Goal: Transaction & Acquisition: Purchase product/service

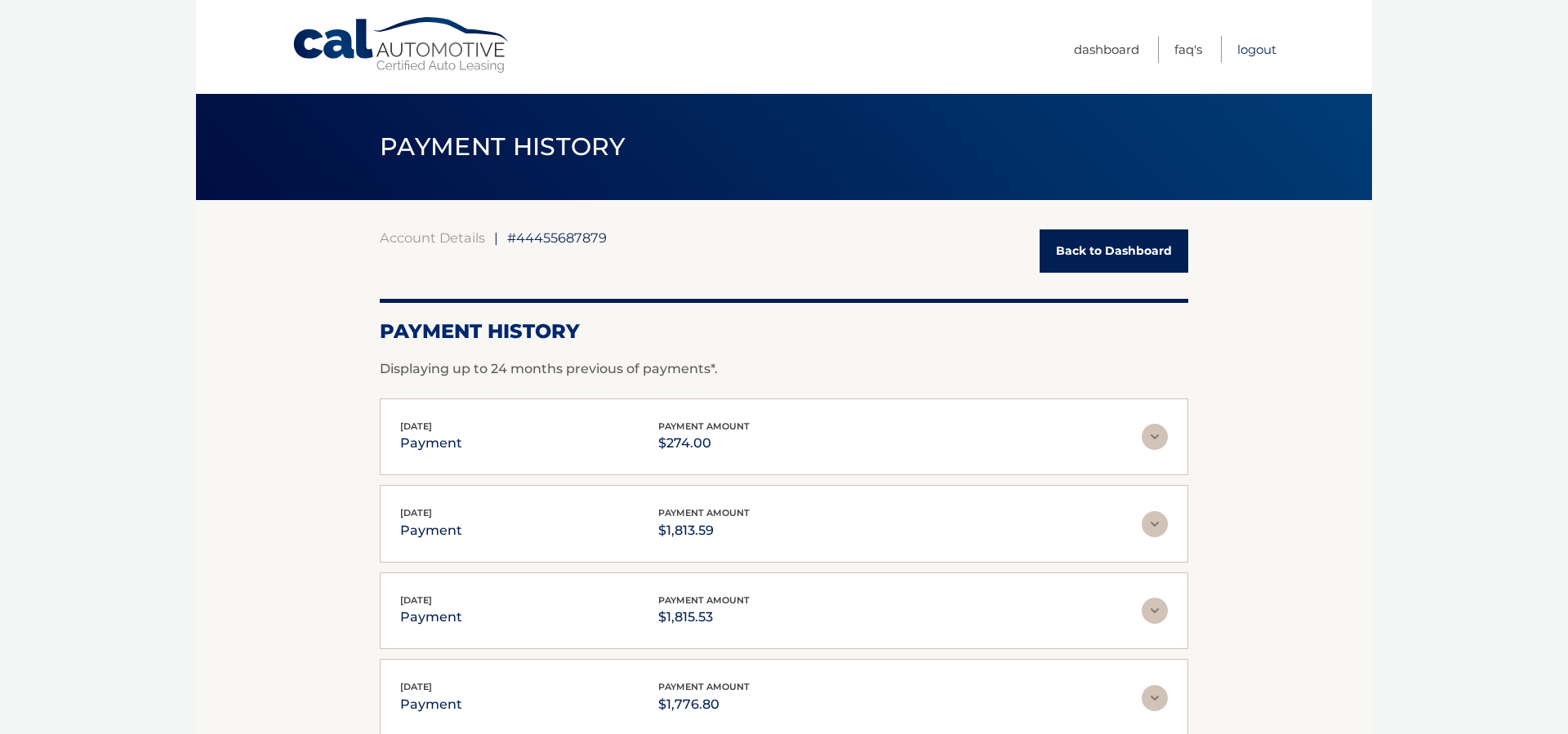
click at [1260, 51] on link "Logout" at bounding box center [1256, 49] width 39 height 27
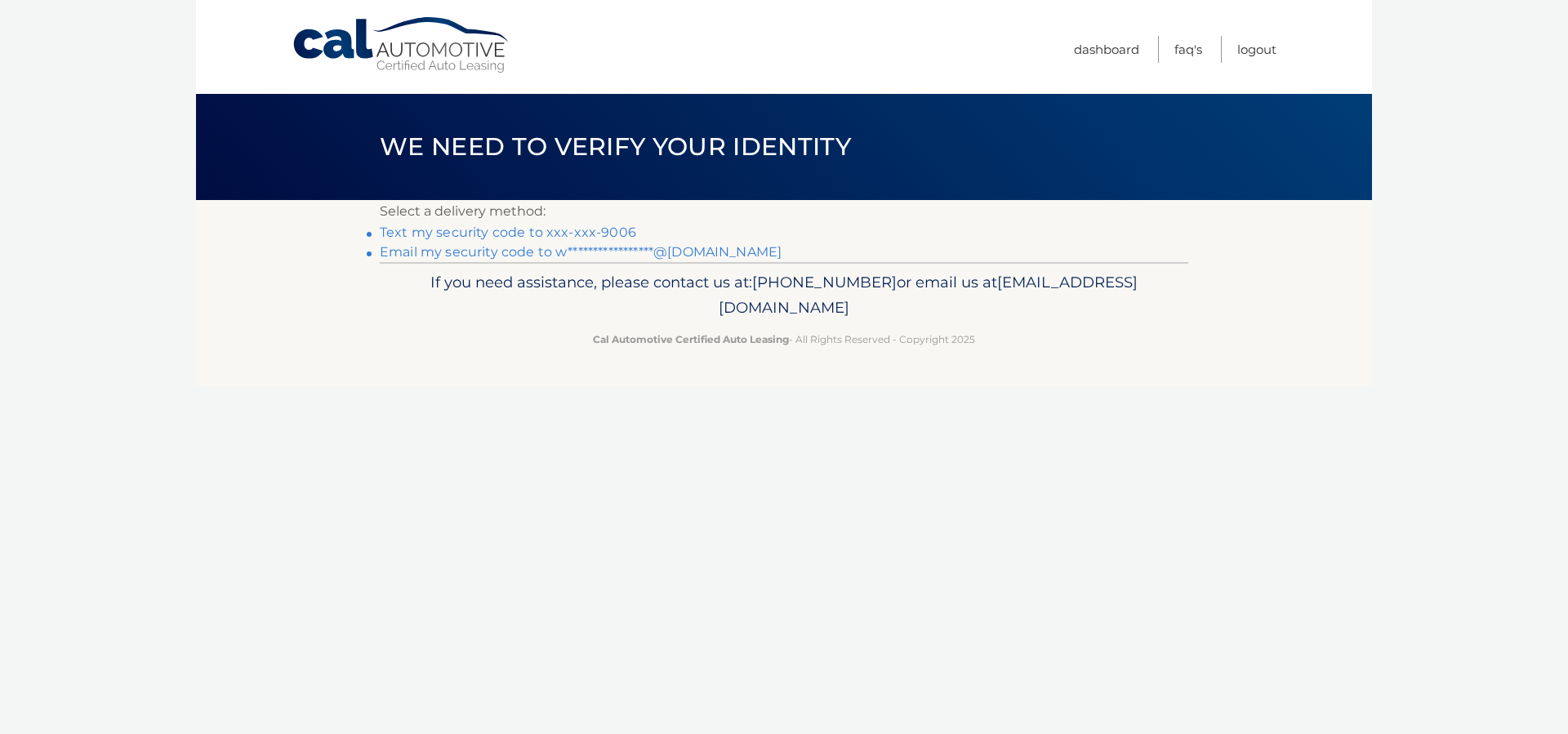
click at [610, 232] on link "Text my security code to xxx-xxx-9006" at bounding box center [508, 232] width 257 height 16
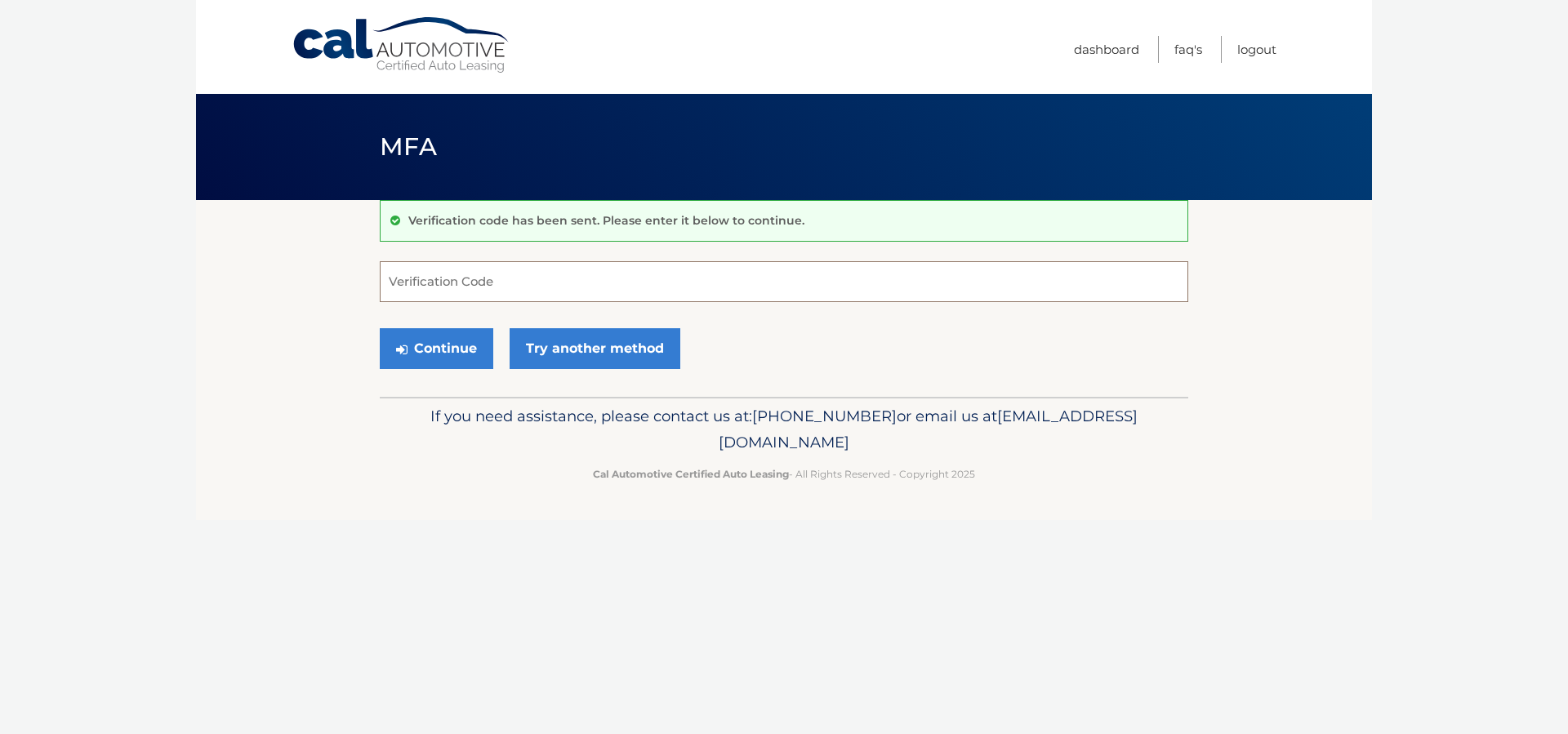
click at [596, 273] on input "Verification Code" at bounding box center [784, 281] width 808 height 41
type input "407665"
click at [454, 342] on button "Continue" at bounding box center [437, 348] width 113 height 41
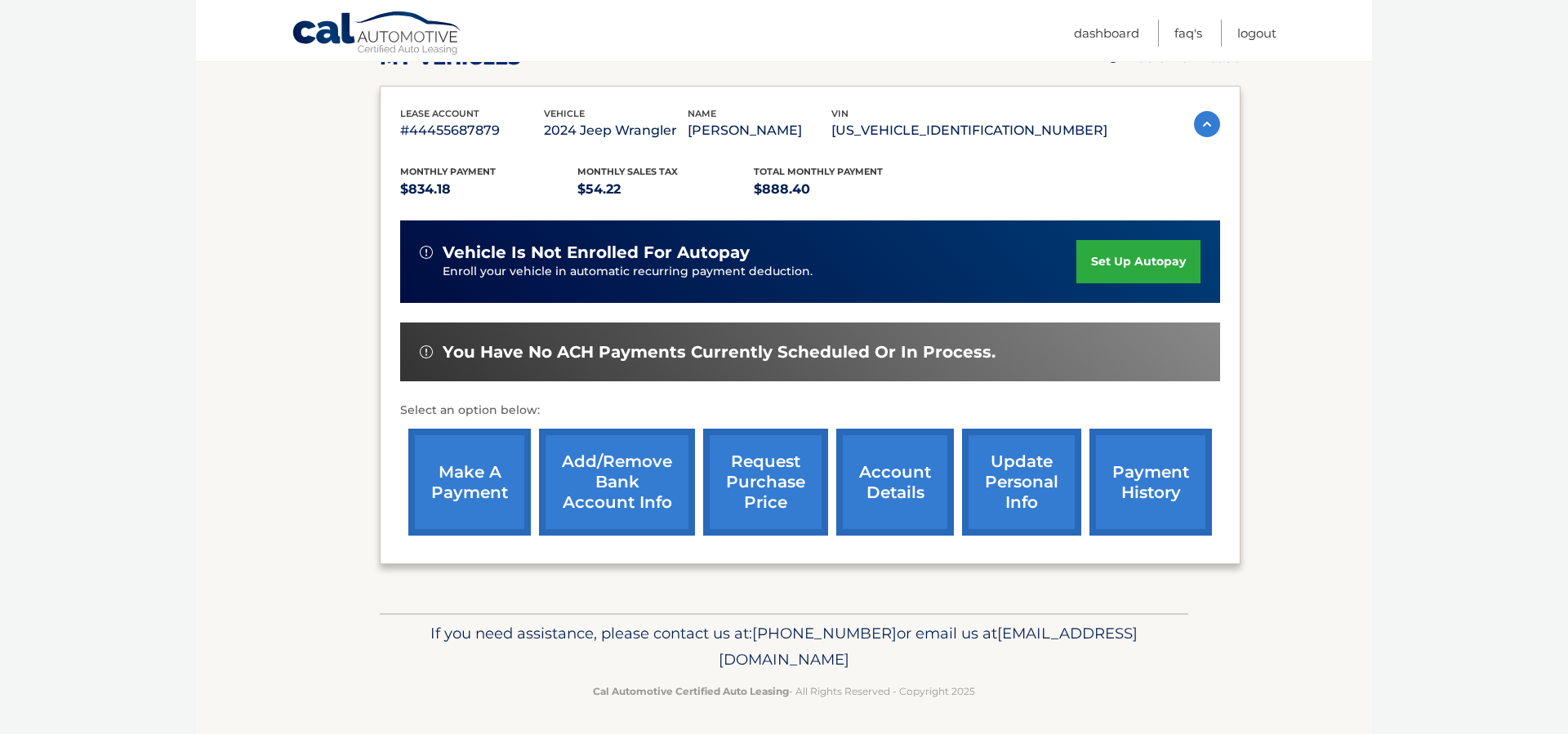
scroll to position [251, 0]
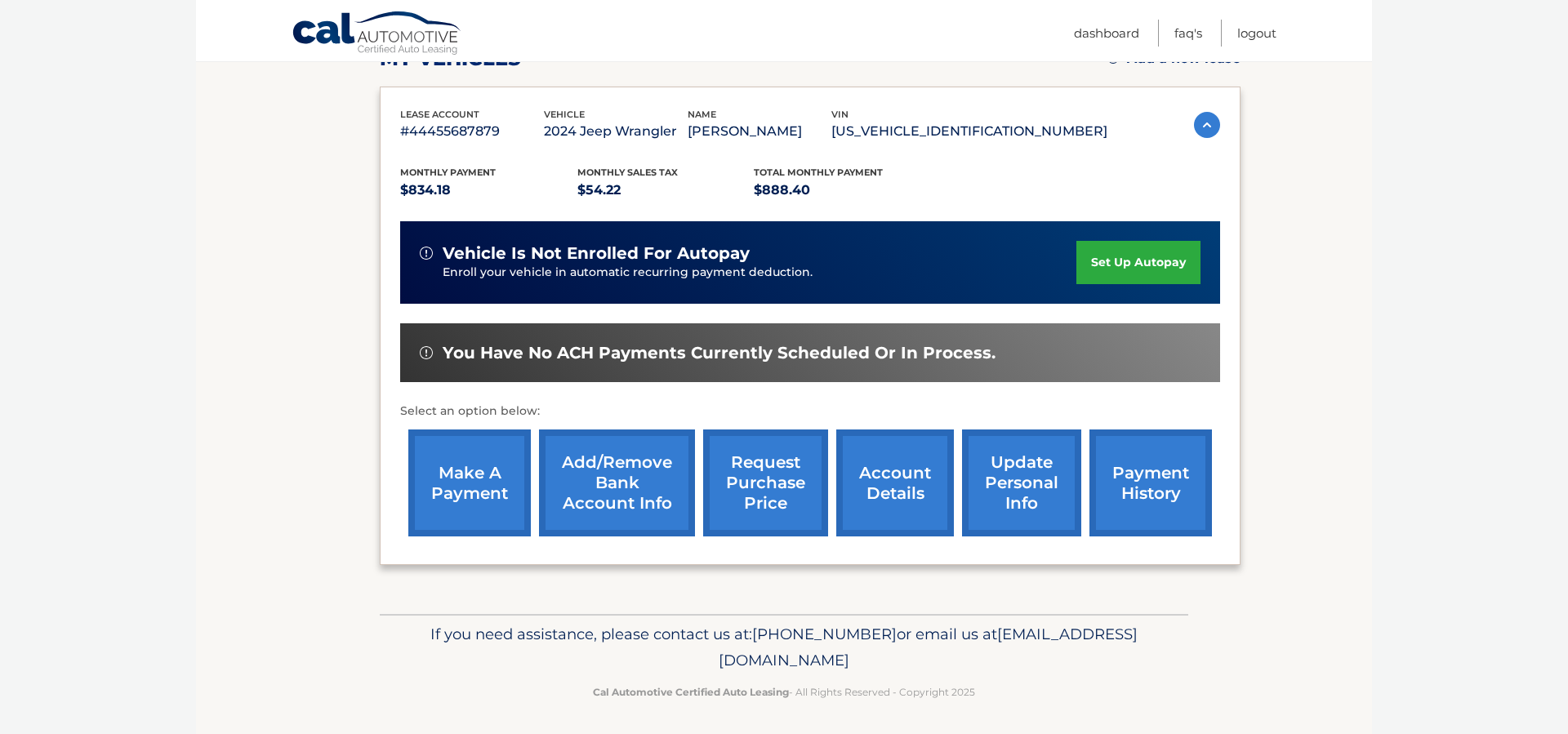
click at [1159, 493] on link "payment history" at bounding box center [1151, 483] width 122 height 107
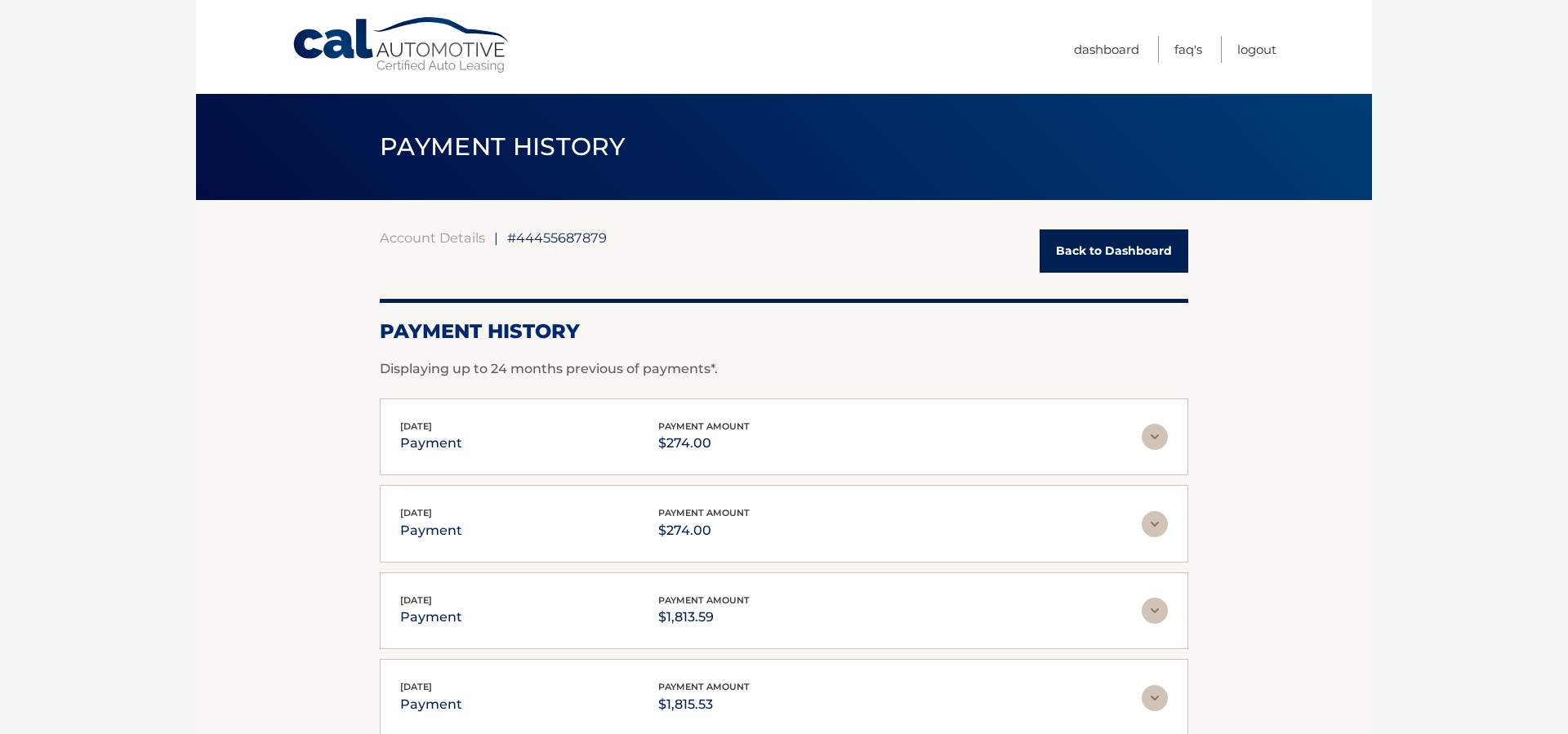
click at [1109, 248] on link "Back to Dashboard" at bounding box center [1114, 251] width 148 height 44
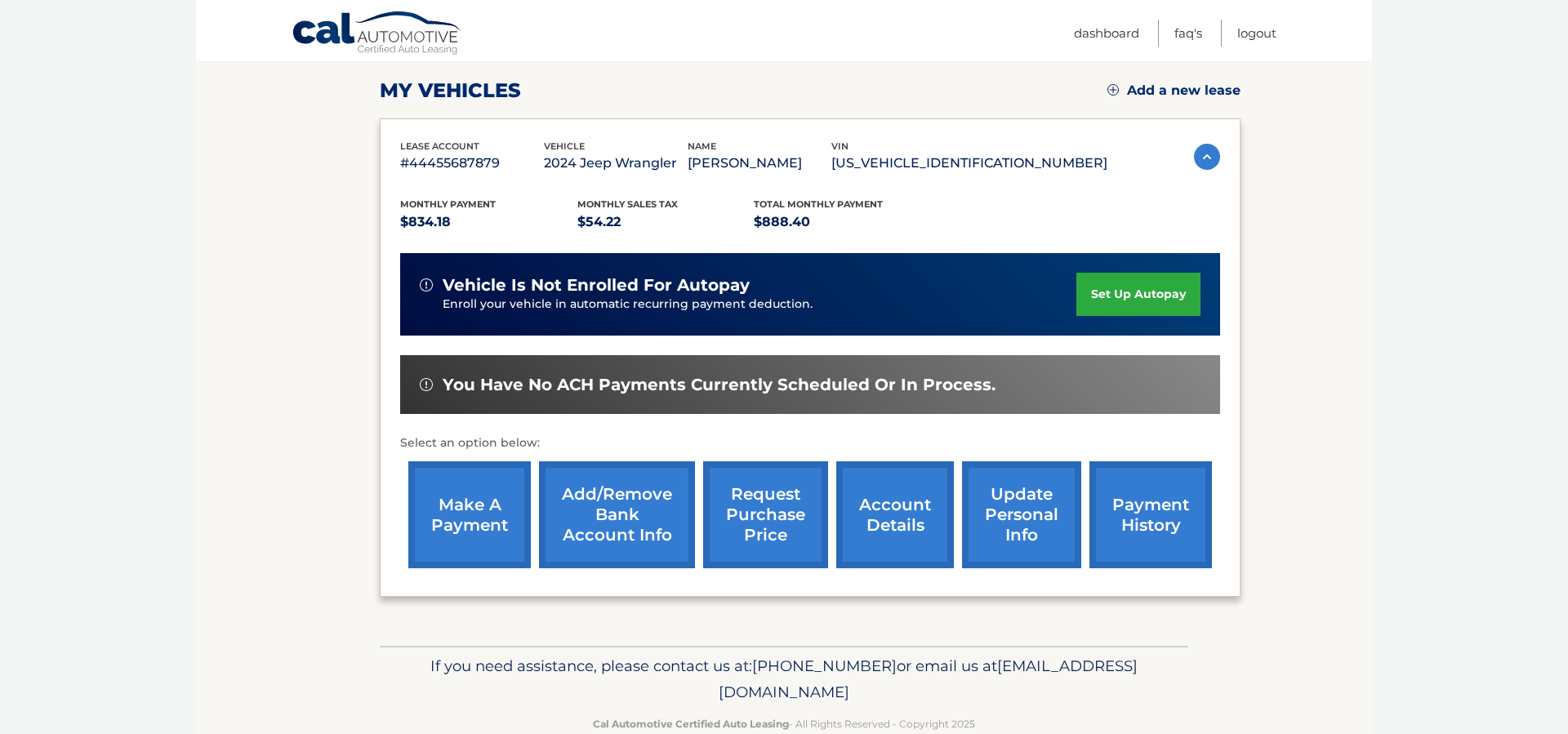
scroll to position [222, 0]
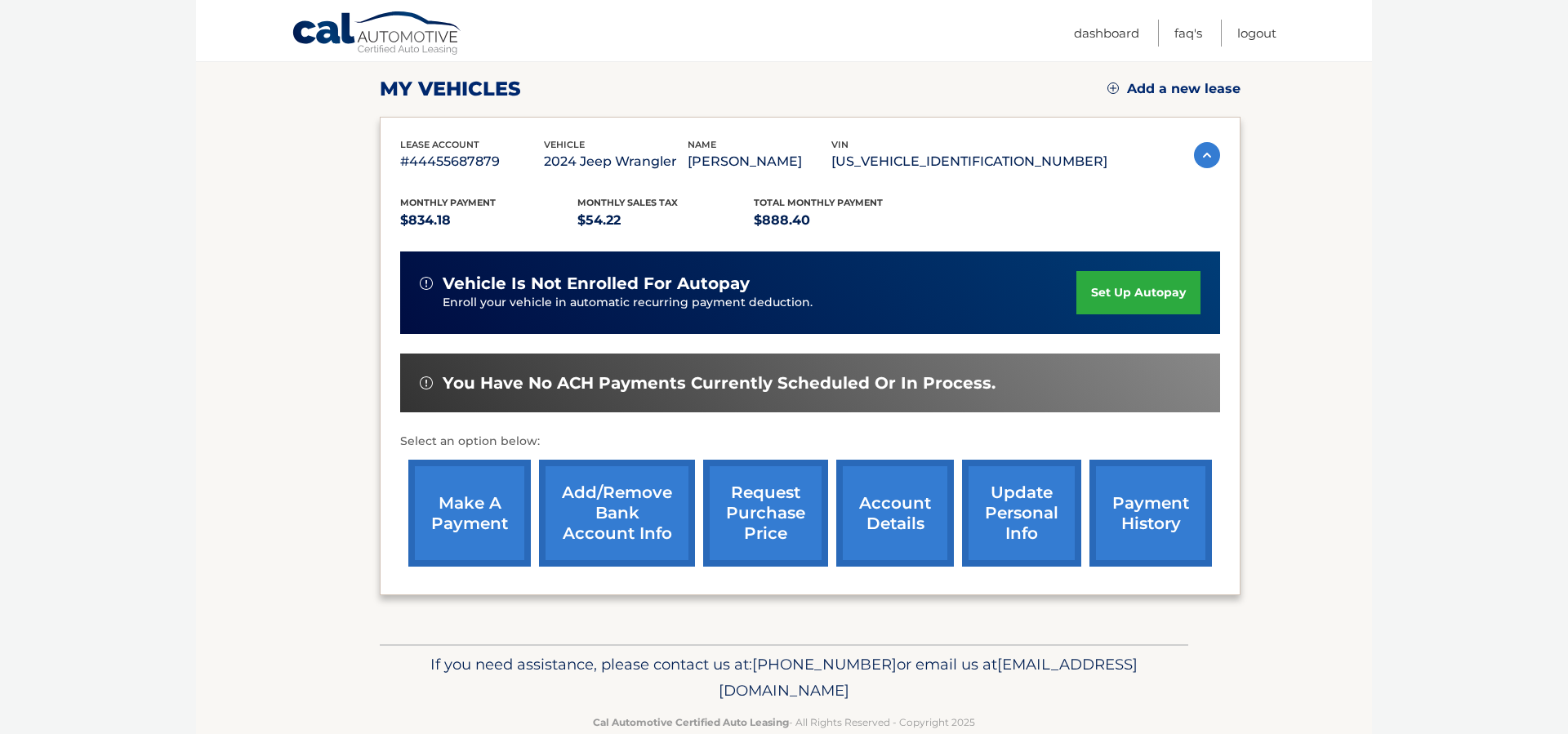
click at [494, 510] on link "make a payment" at bounding box center [470, 513] width 122 height 107
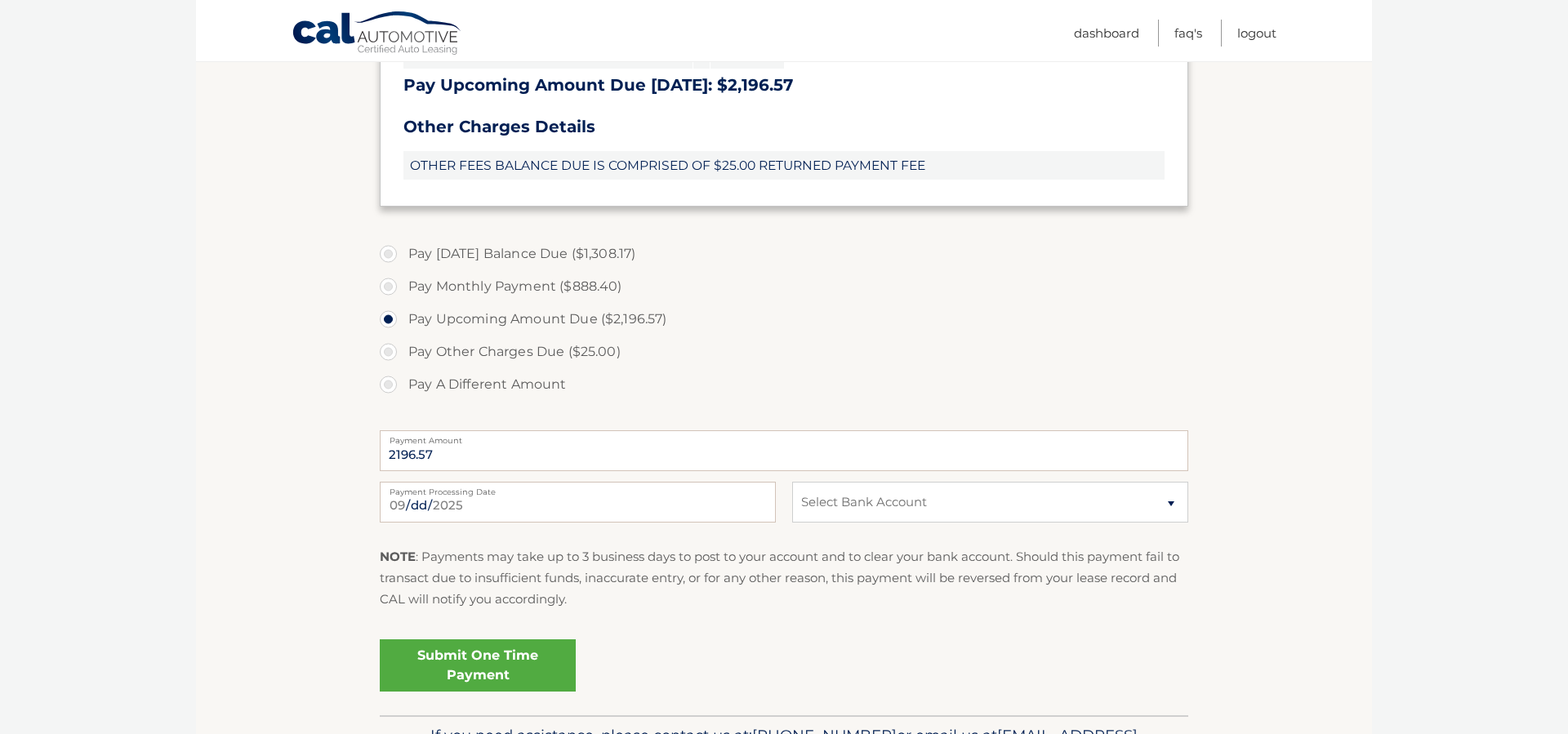
scroll to position [593, 0]
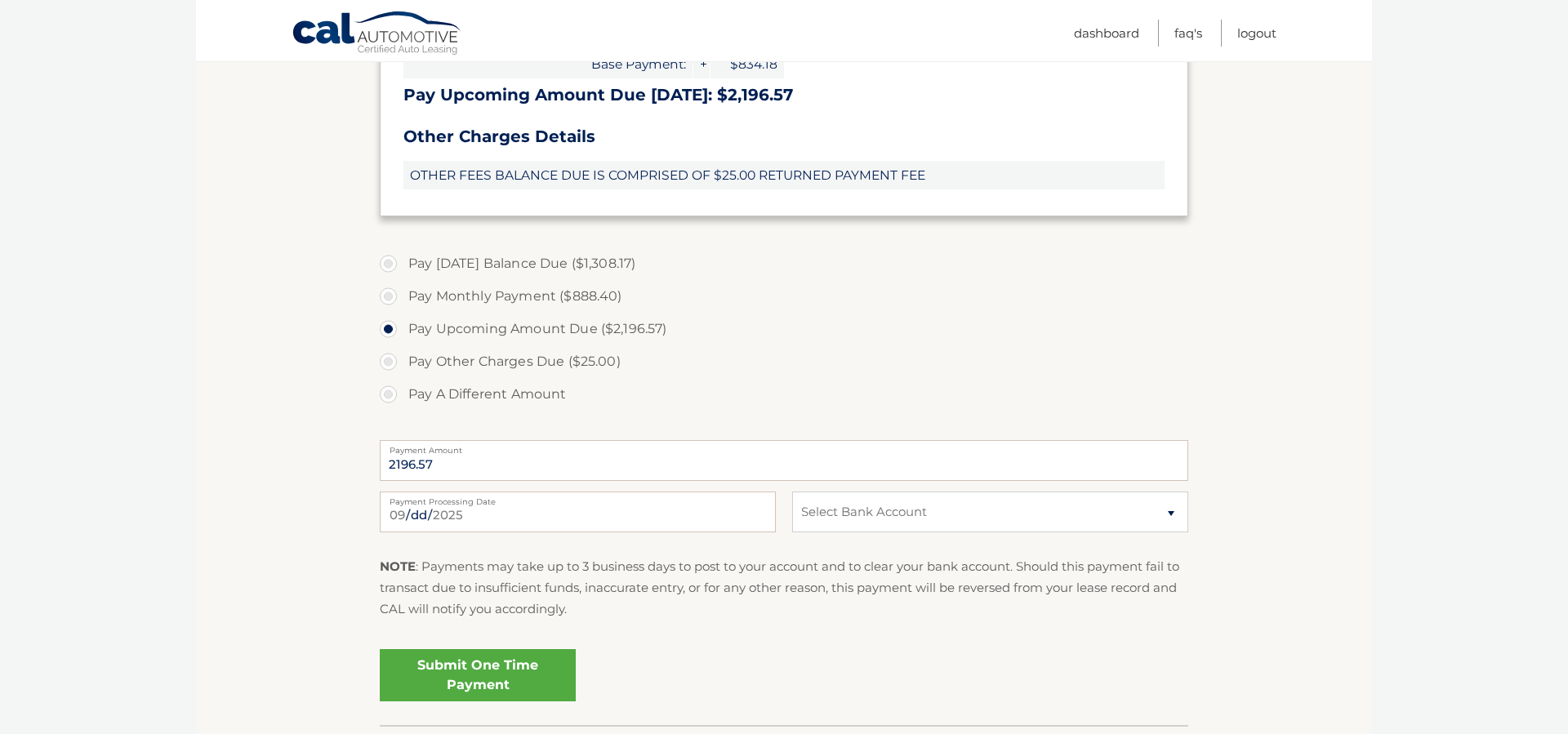
click at [389, 390] on label "Pay A Different Amount" at bounding box center [784, 394] width 808 height 32
click at [389, 390] on input "Pay A Different Amount" at bounding box center [394, 391] width 17 height 26
radio input "true"
click at [530, 470] on input "Payment Amount" at bounding box center [784, 460] width 808 height 41
type input "274.00"
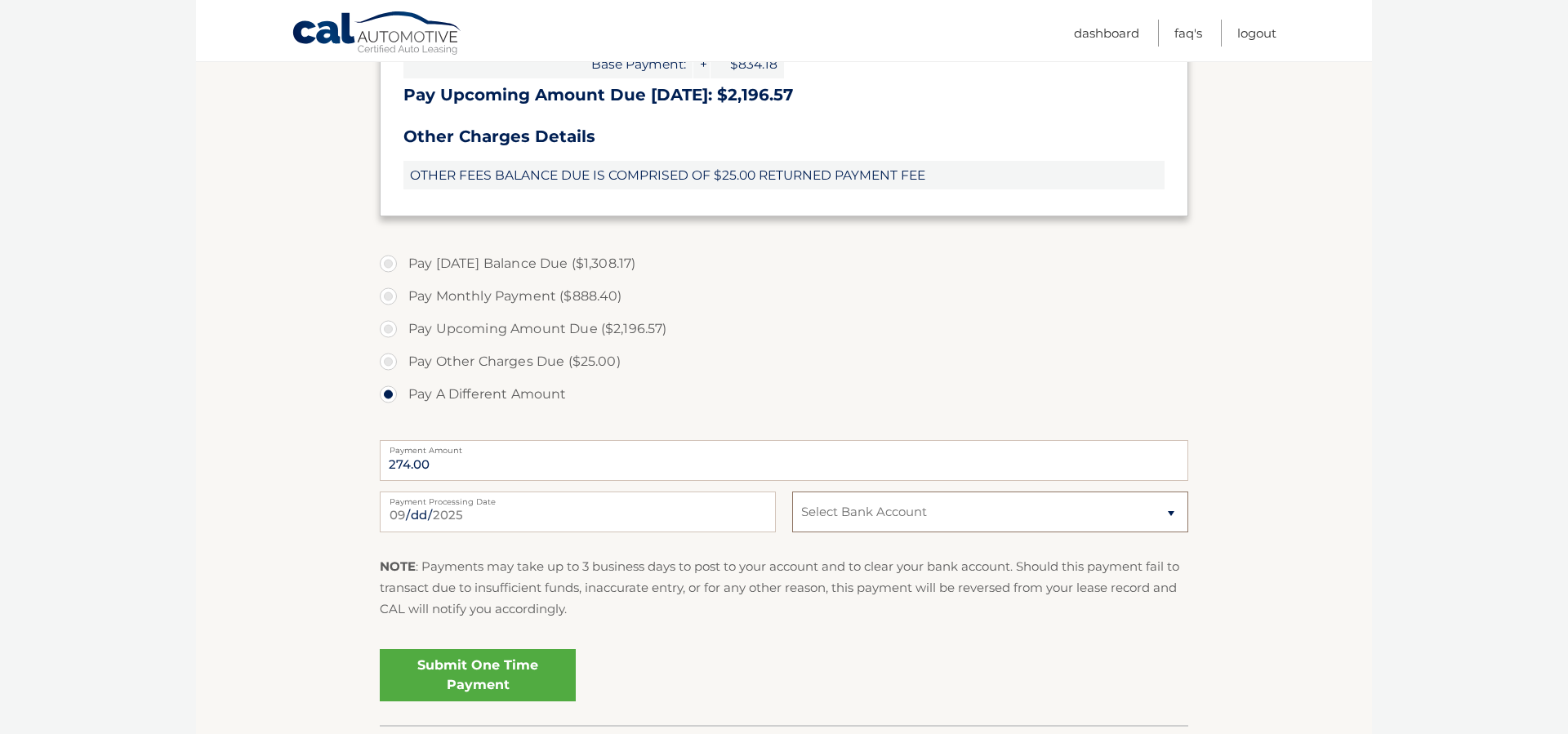
select select "YzJhOTViMDQtMzc3ZC00MzMxLTllYWQtYWE1Mzc4ZTEzNzk4"
click at [484, 669] on link "Submit One Time Payment" at bounding box center [478, 676] width 196 height 52
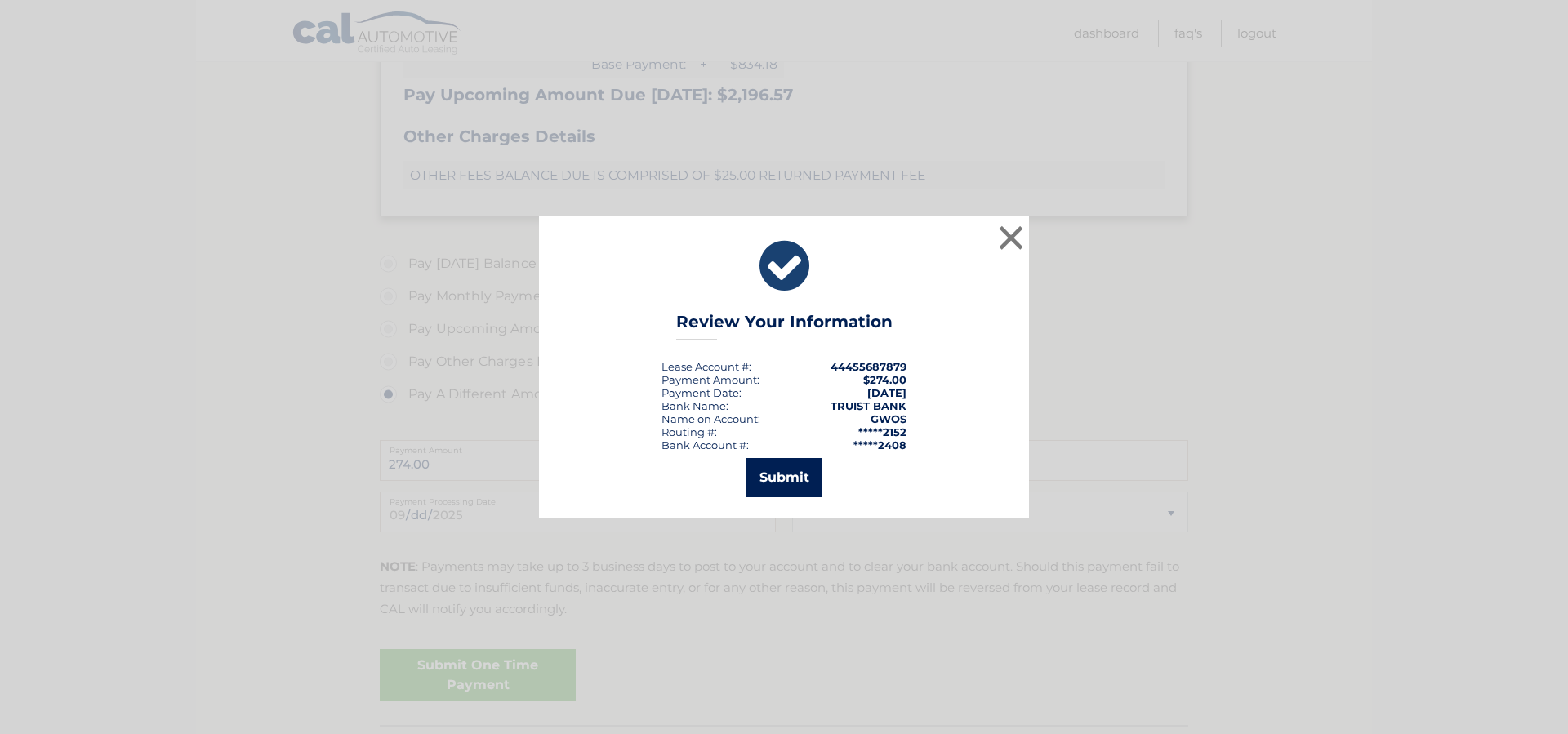
click at [793, 485] on button "Submit" at bounding box center [784, 477] width 76 height 39
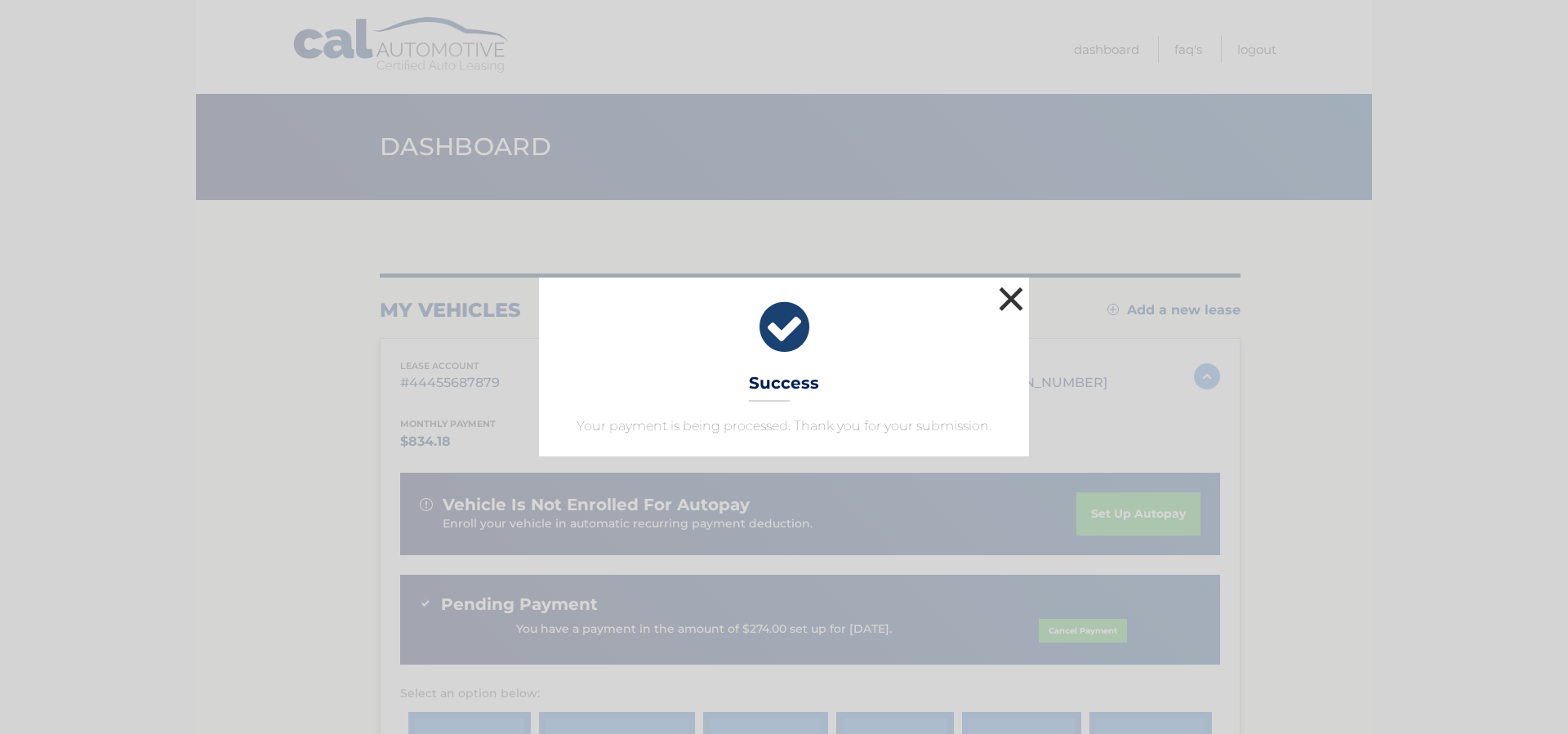
click at [1010, 296] on button "×" at bounding box center [1010, 298] width 32 height 32
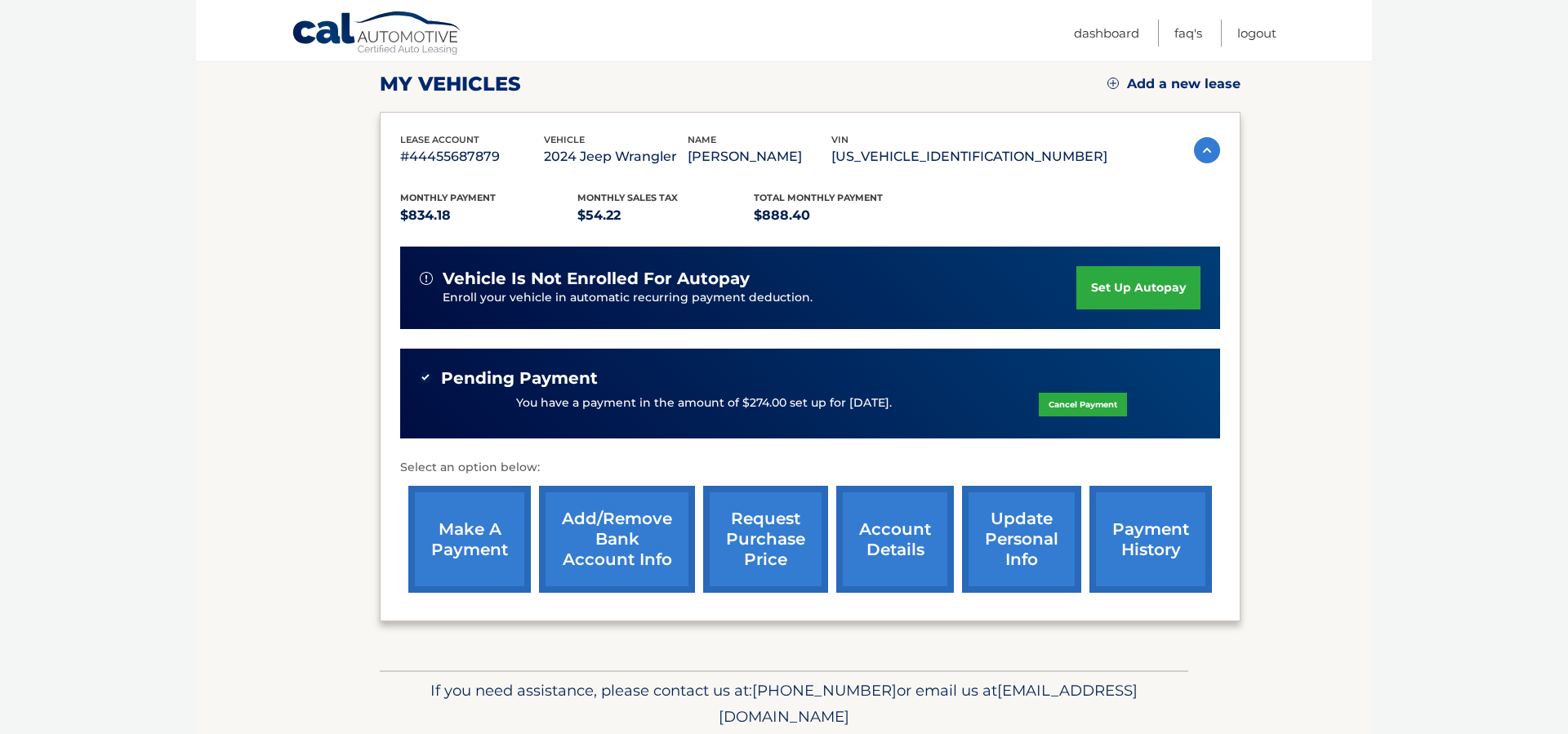
scroll to position [227, 0]
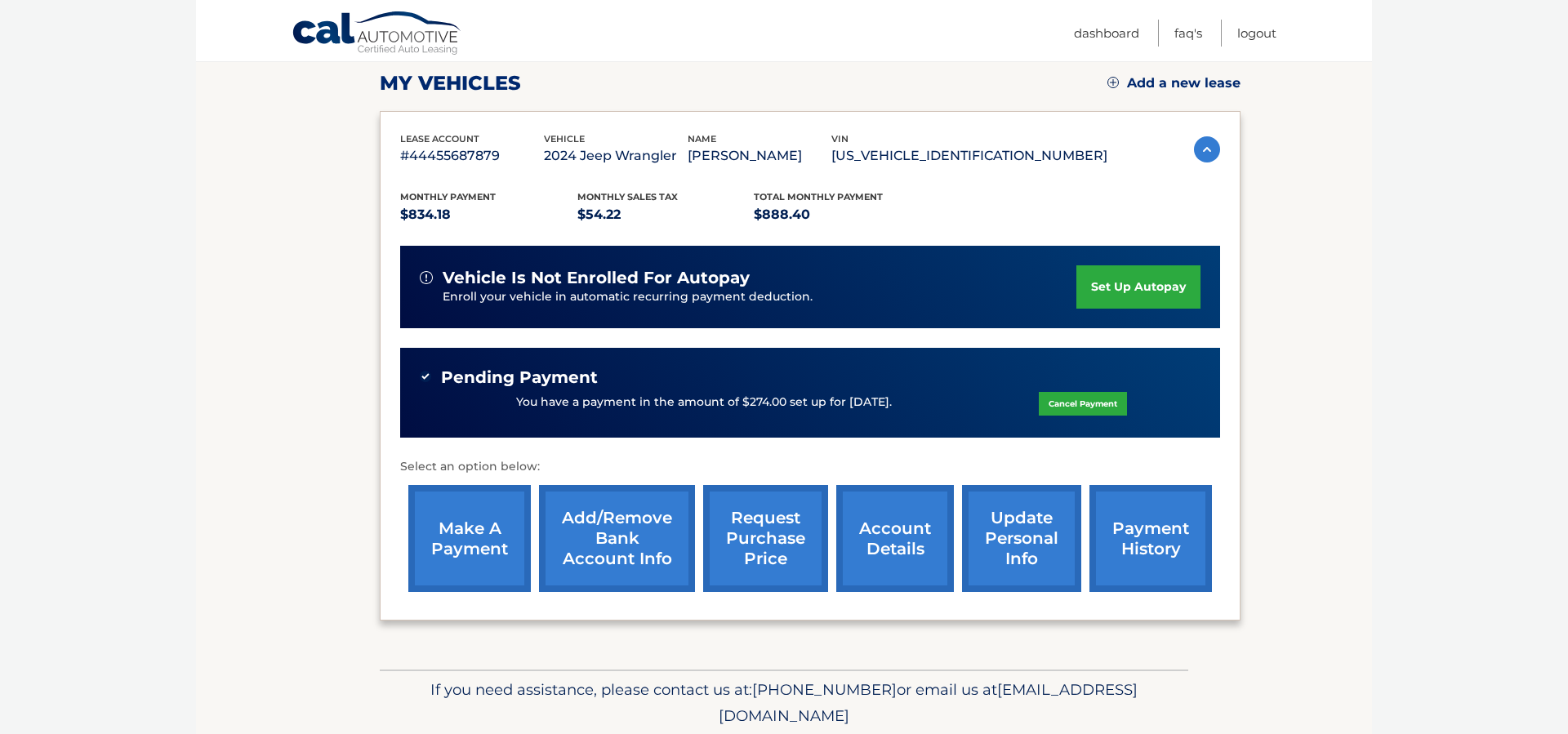
click at [1163, 560] on link "payment history" at bounding box center [1151, 538] width 122 height 107
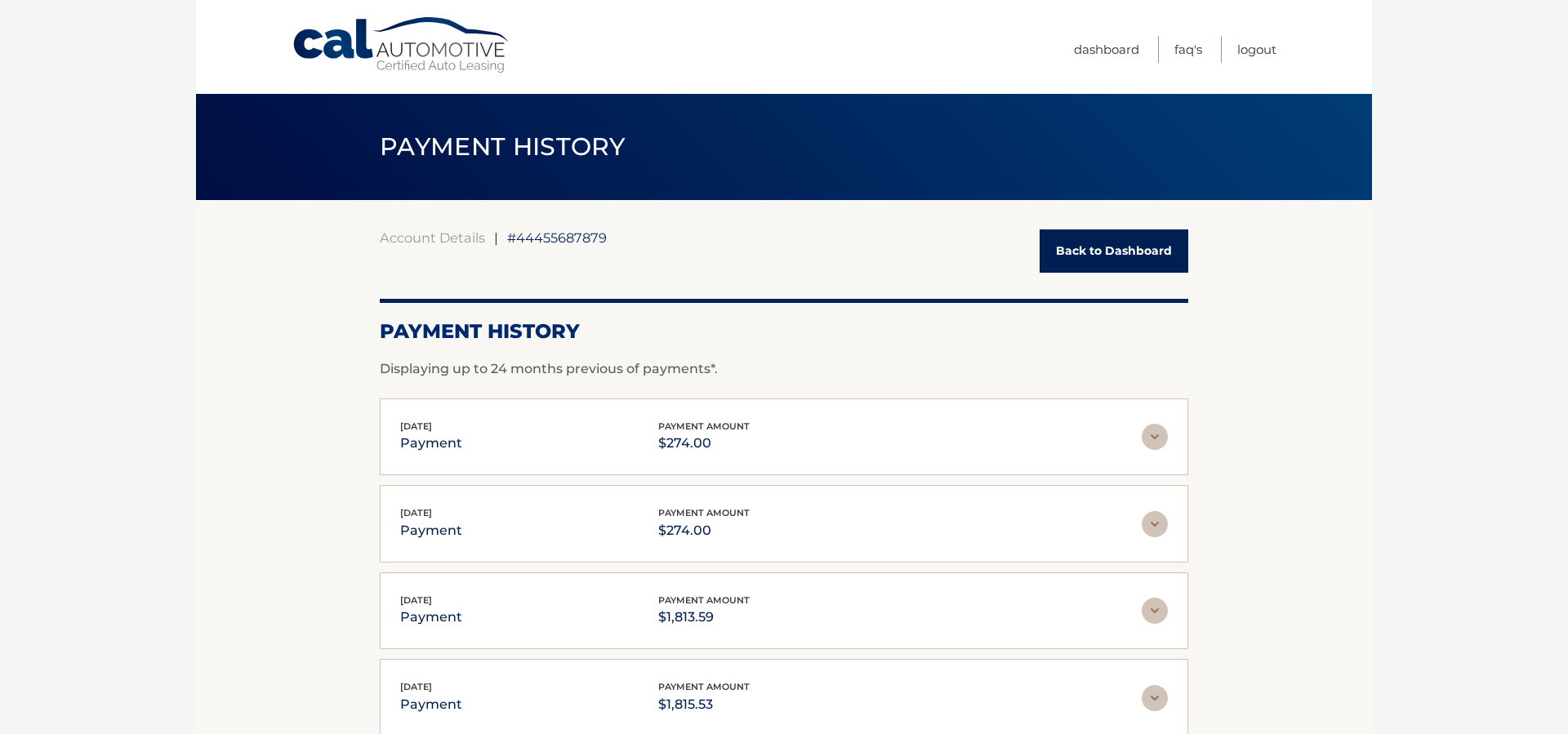
scroll to position [59, 0]
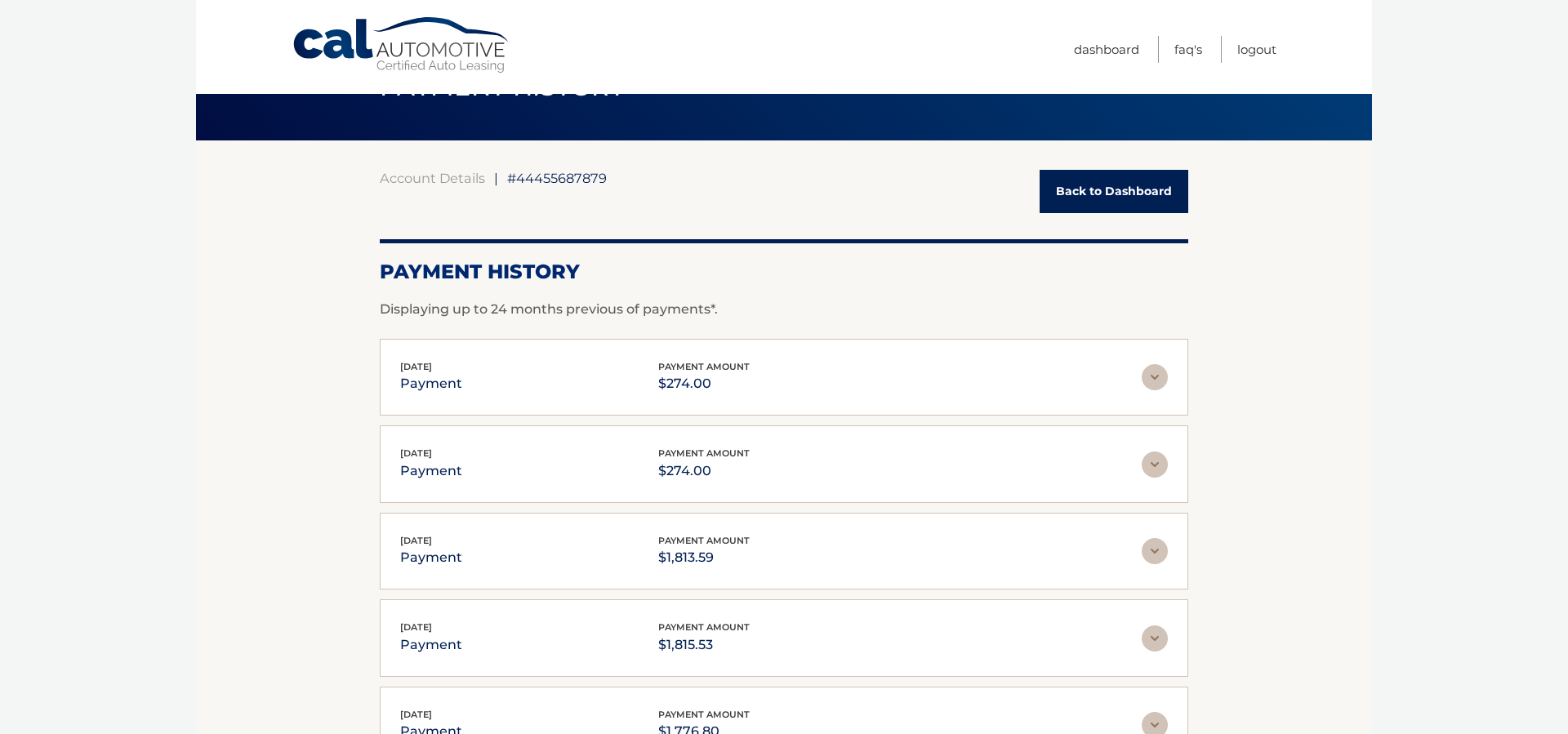
click at [1139, 195] on link "Back to Dashboard" at bounding box center [1114, 192] width 148 height 44
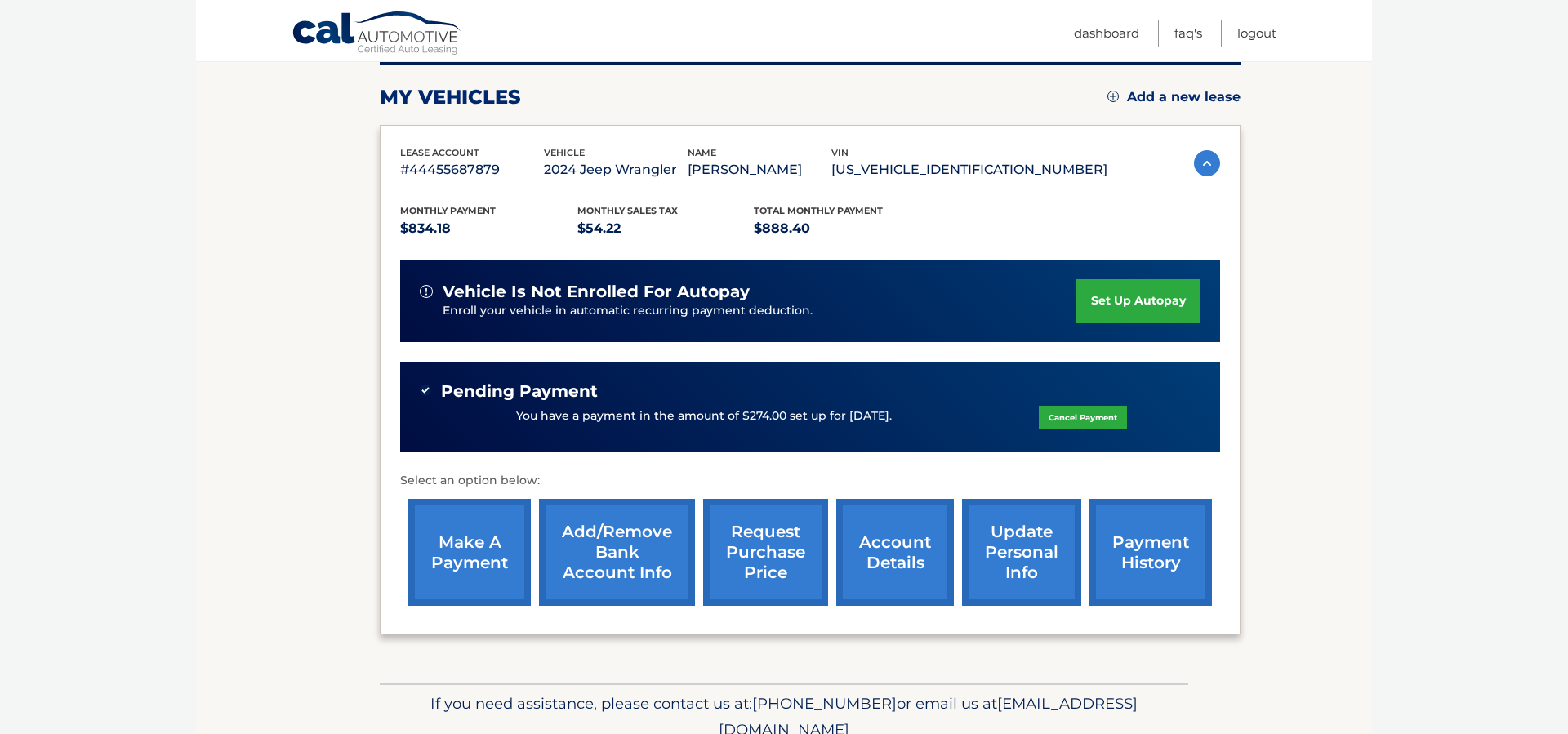
scroll to position [216, 0]
